Goal: Information Seeking & Learning: Learn about a topic

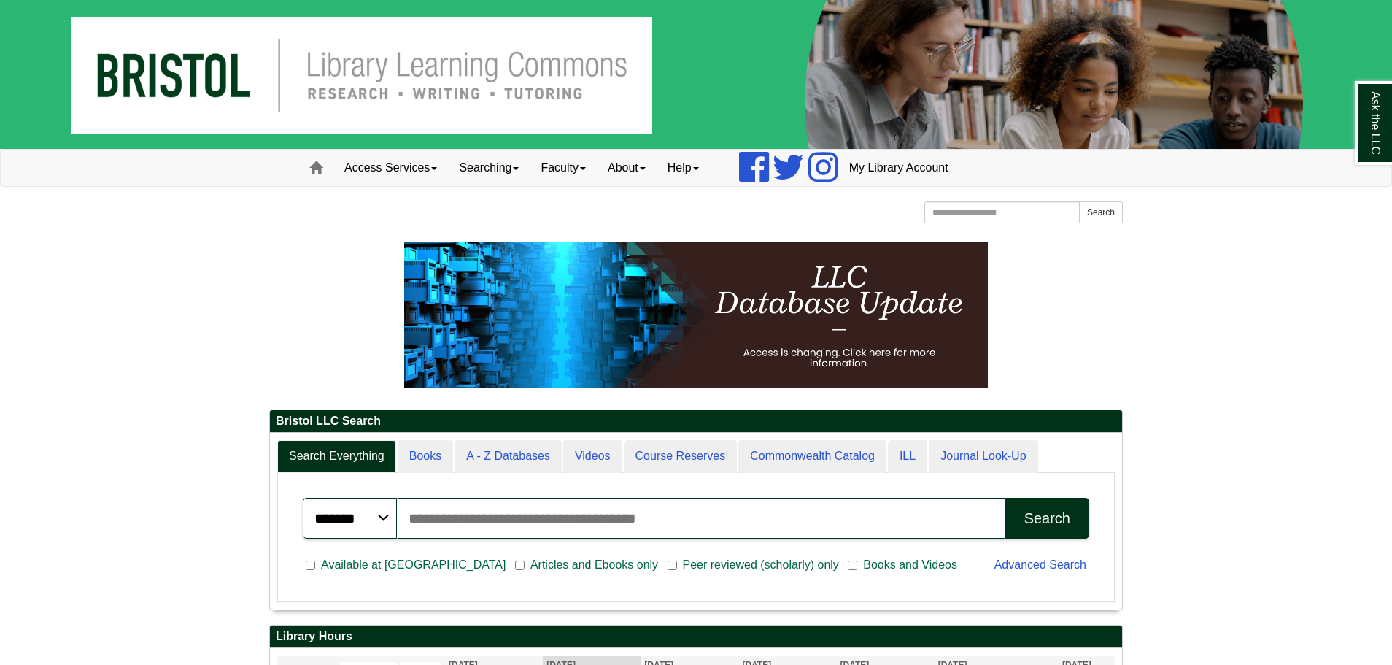
click at [1104, 314] on p at bounding box center [696, 315] width 854 height 146
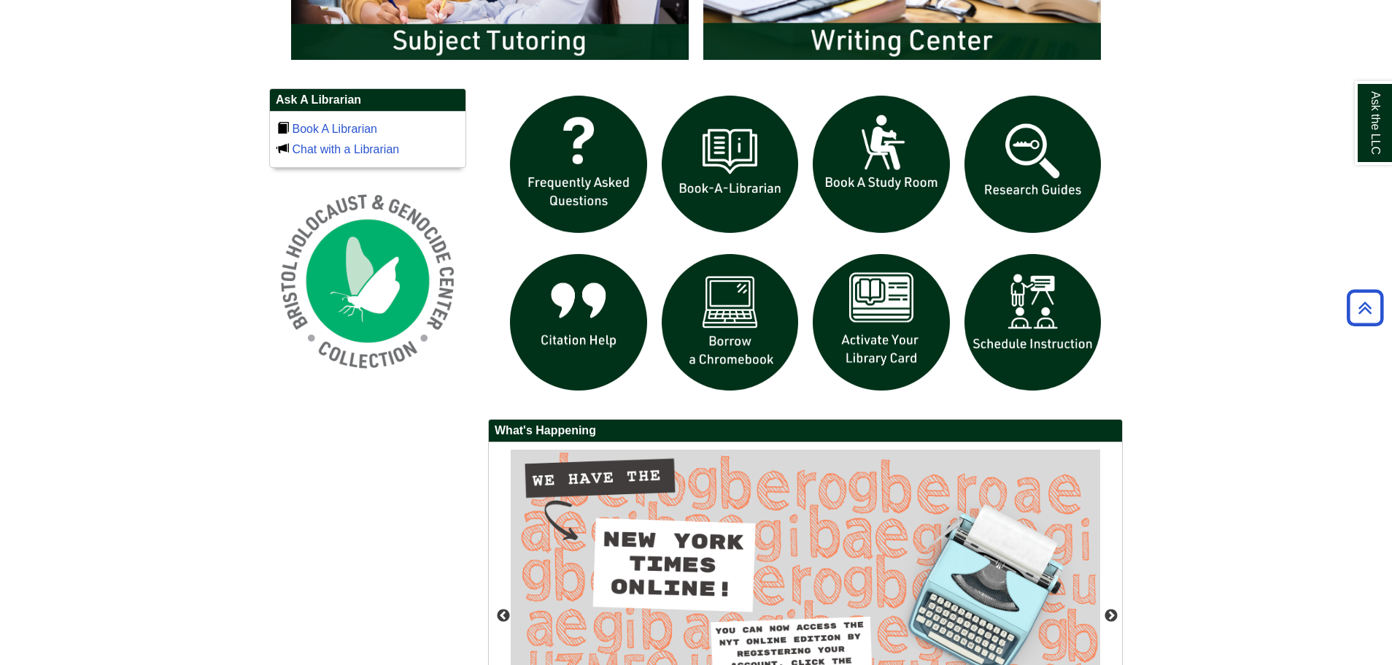
scroll to position [984, 0]
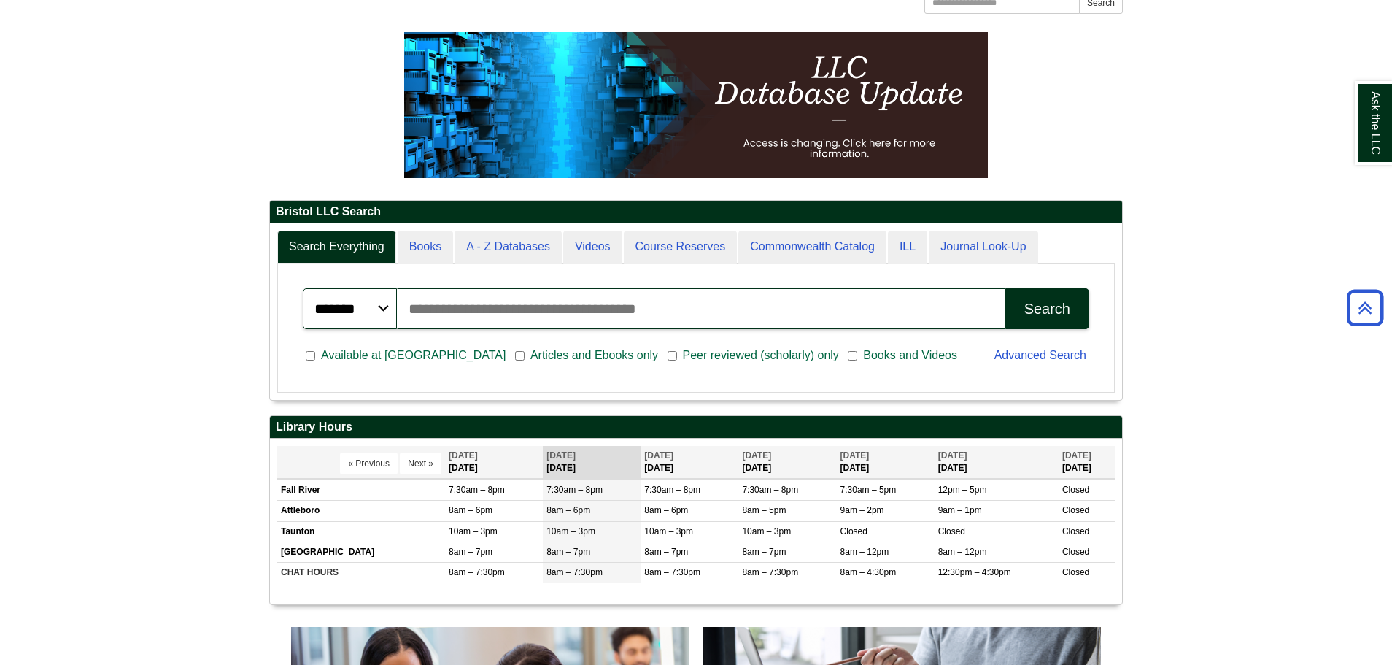
scroll to position [0, 0]
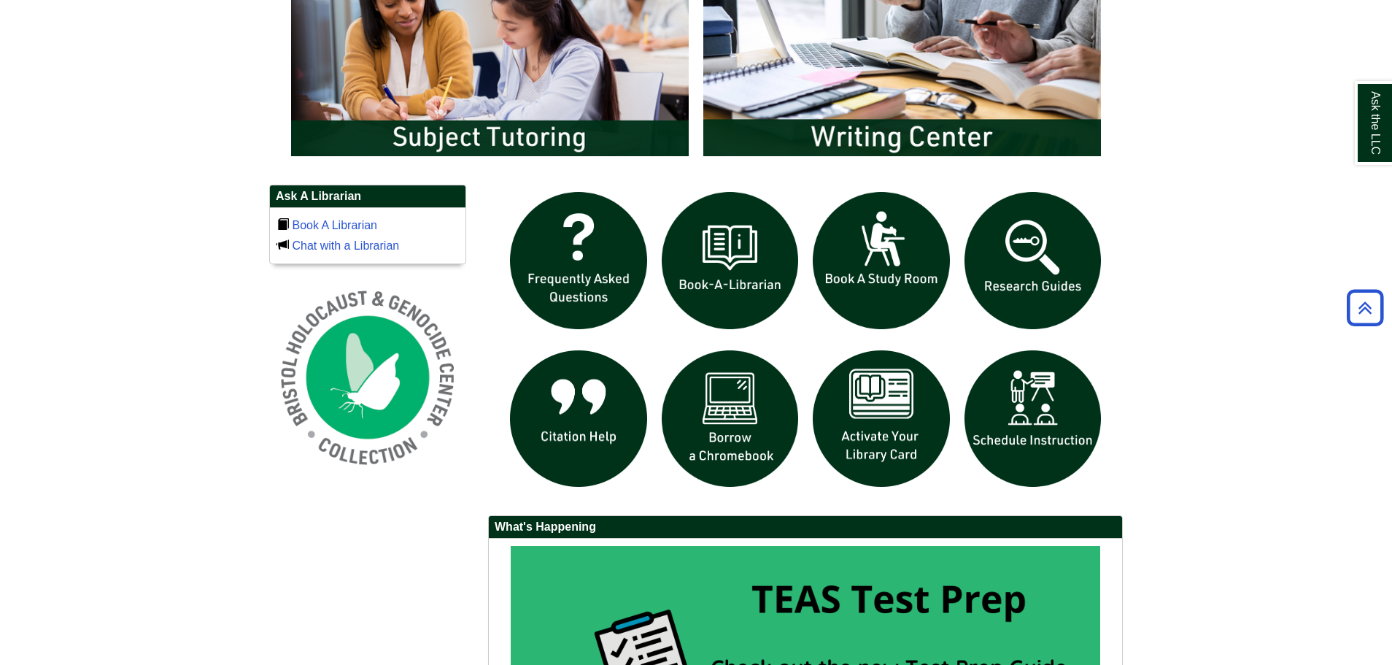
scroll to position [888, 0]
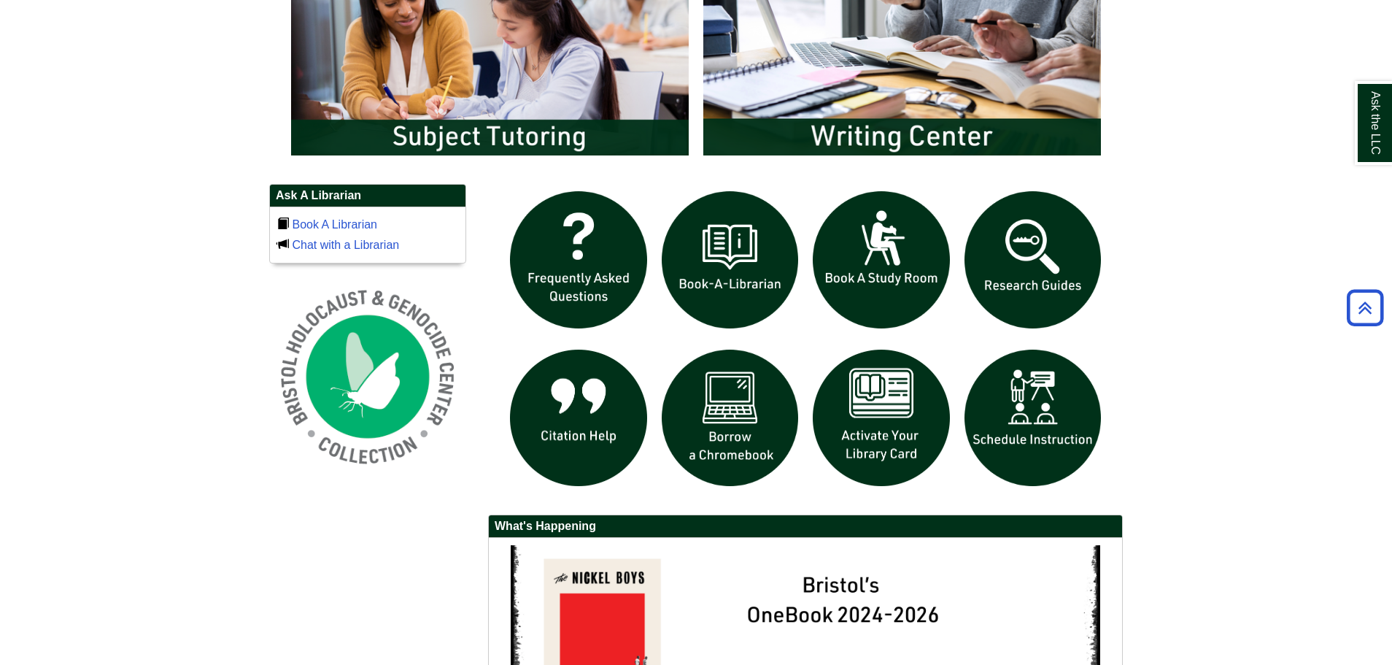
click at [1234, 309] on body "Skip to Main Content Toggle navigation Home Access Services Access Services Pol…" at bounding box center [696, 44] width 1392 height 1865
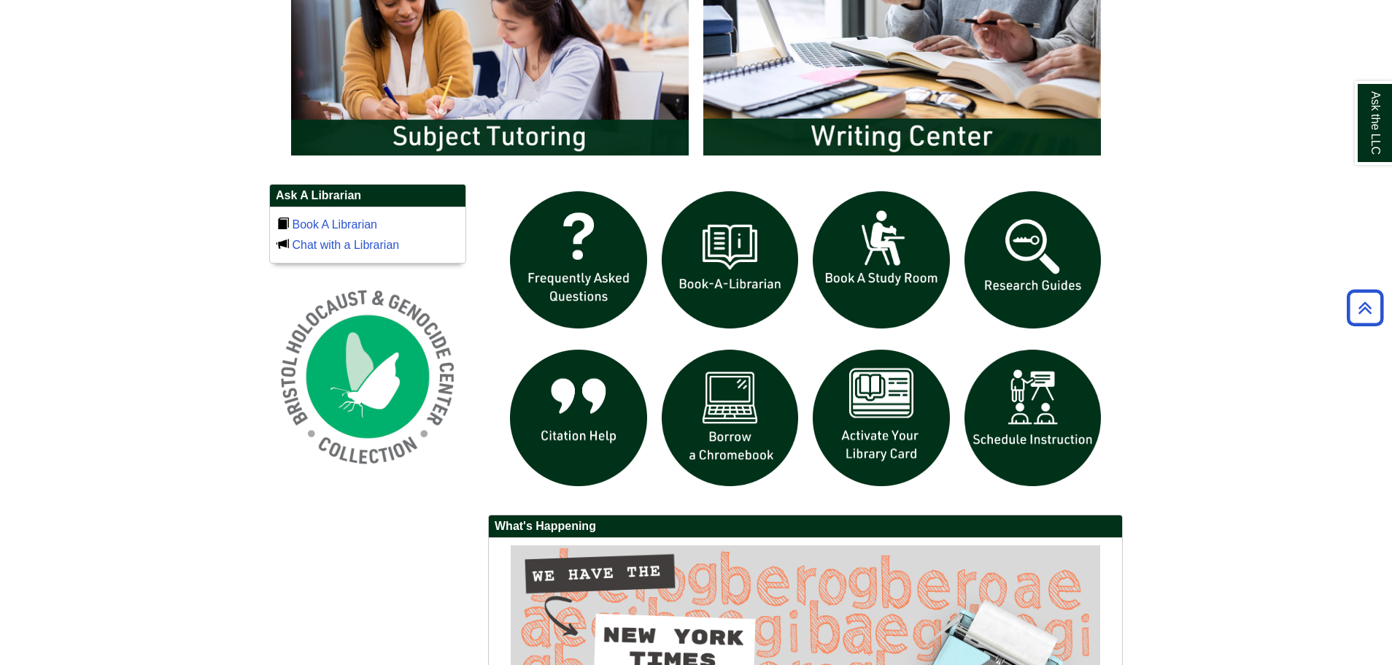
click at [1224, 218] on body "Skip to Main Content Toggle navigation Home Access Services Access Services Pol…" at bounding box center [696, 44] width 1392 height 1865
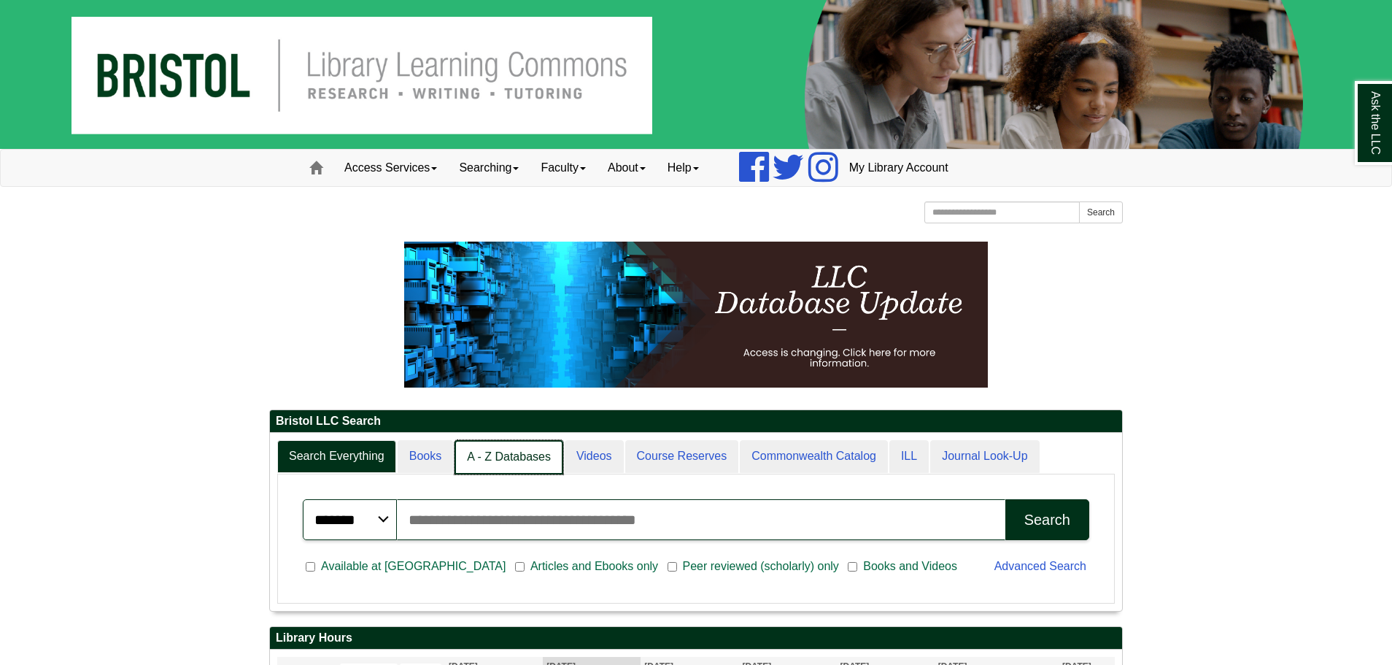
scroll to position [7, 7]
click at [493, 453] on link "A - Z Databases" at bounding box center [509, 457] width 109 height 34
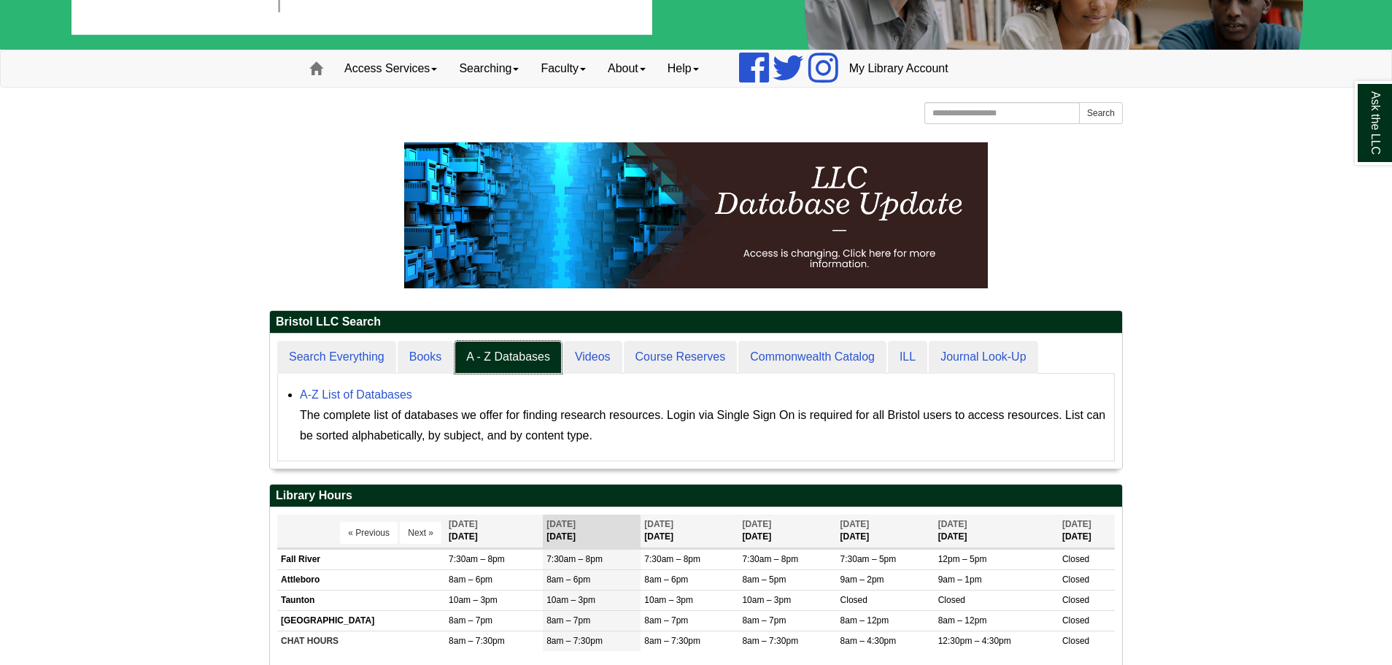
scroll to position [158, 0]
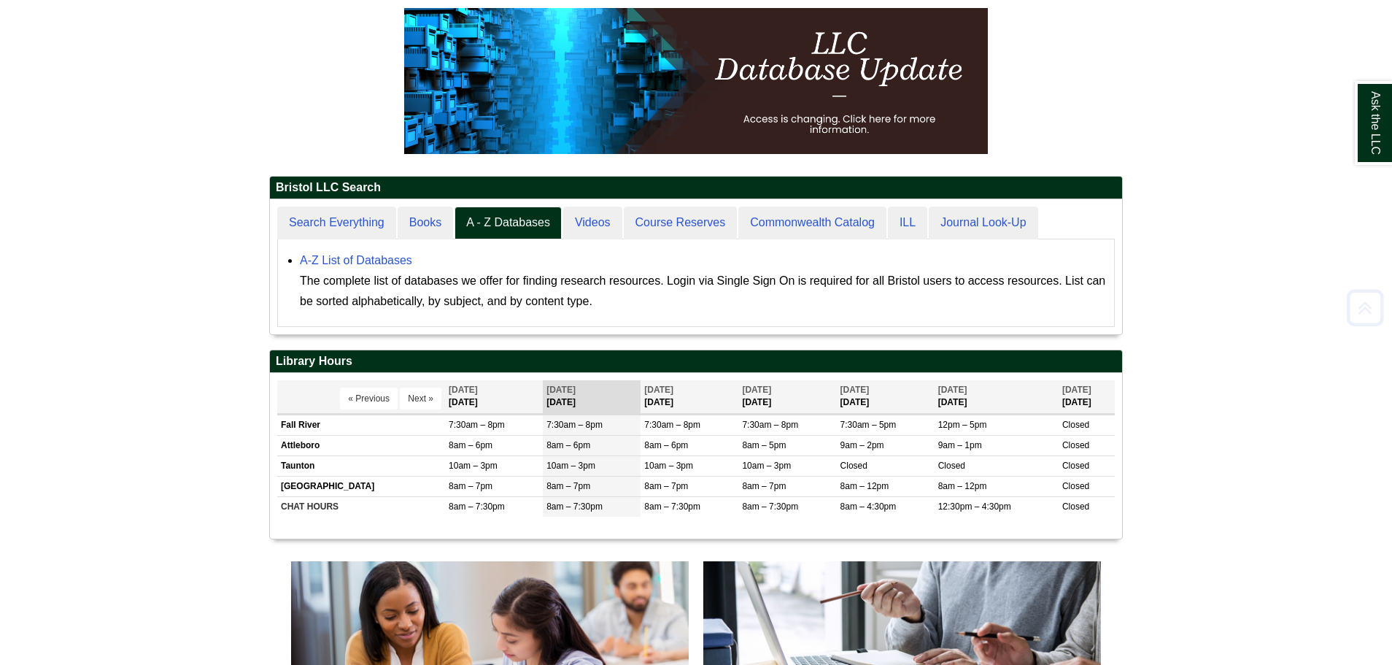
scroll to position [307, 0]
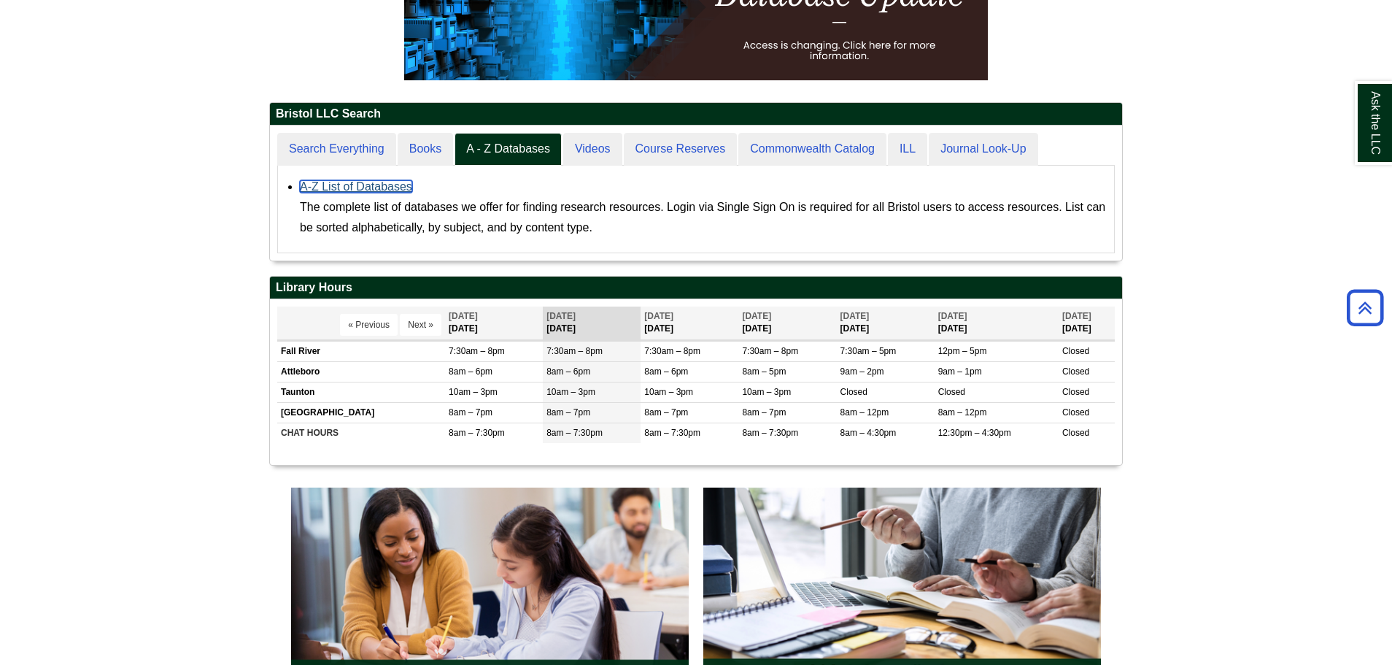
click at [338, 193] on link "A-Z List of Databases" at bounding box center [356, 186] width 112 height 12
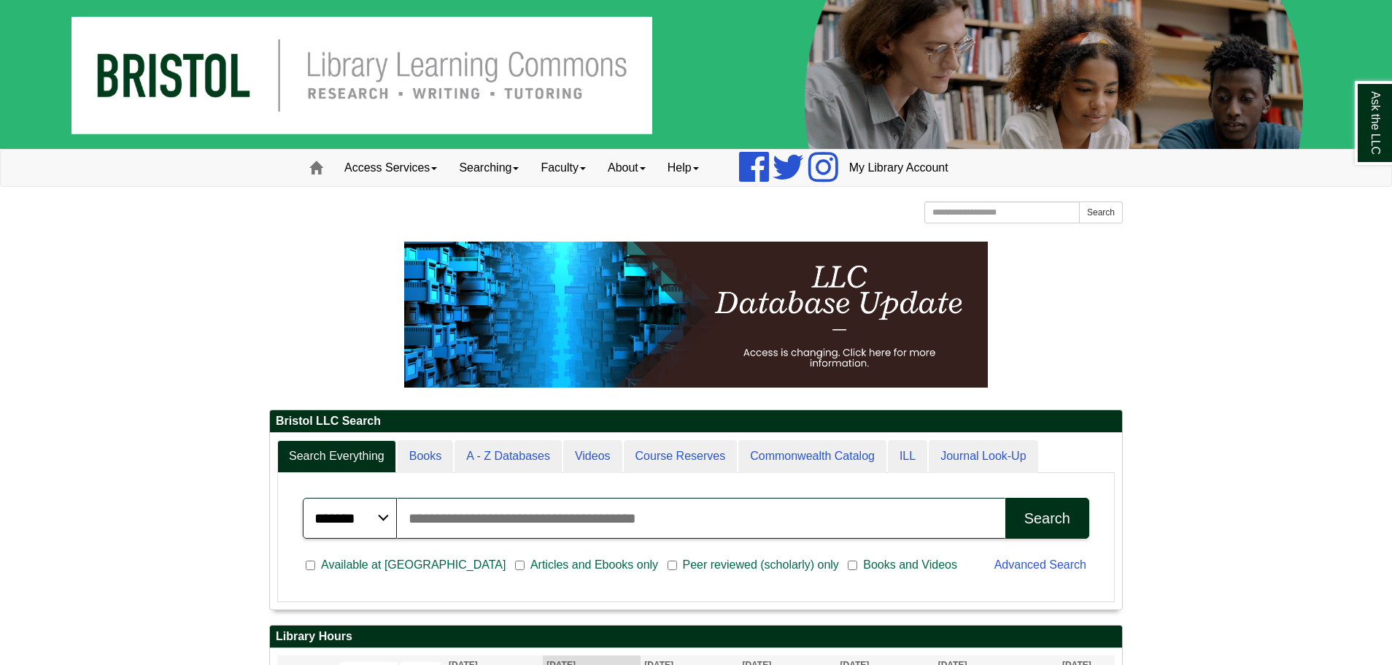
click at [318, 301] on p at bounding box center [696, 315] width 854 height 146
click at [448, 507] on input "Search articles, books, journals & more" at bounding box center [701, 518] width 609 height 41
type input "**********"
click at [1006, 498] on button "Search" at bounding box center [1048, 518] width 84 height 41
